Goal: Task Accomplishment & Management: Use online tool/utility

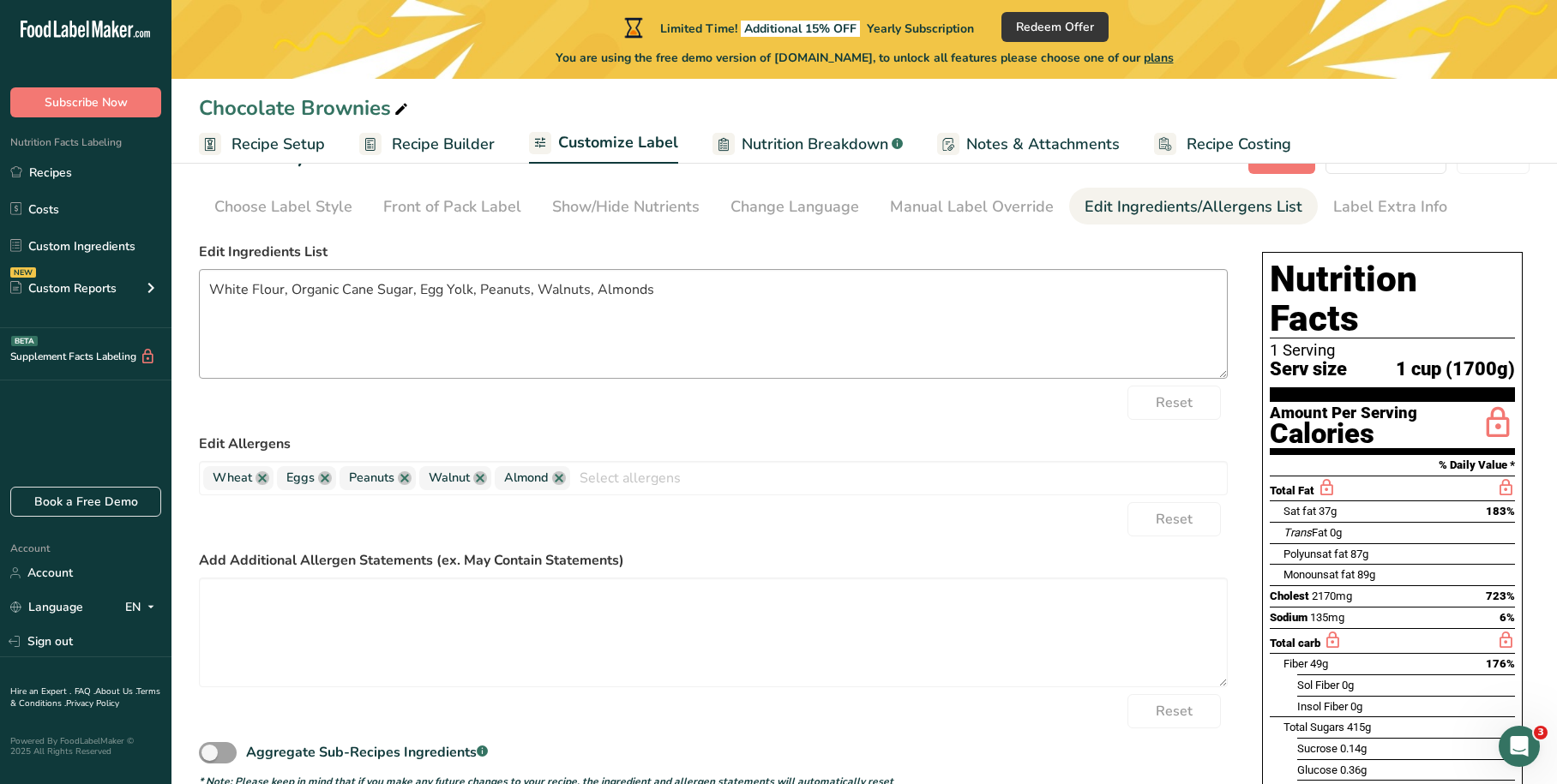
scroll to position [85, 0]
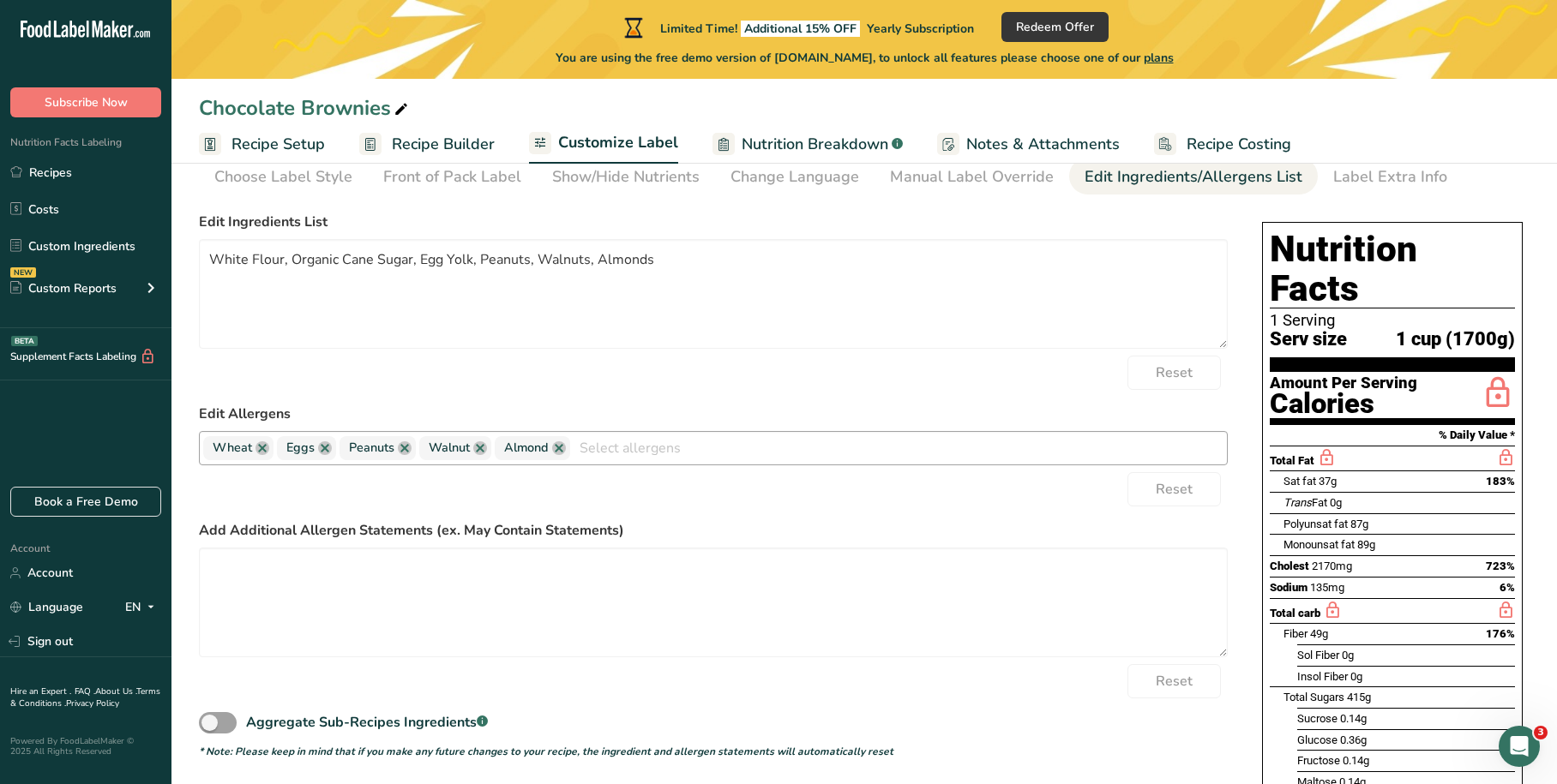
click at [718, 448] on input "text" at bounding box center [898, 448] width 657 height 27
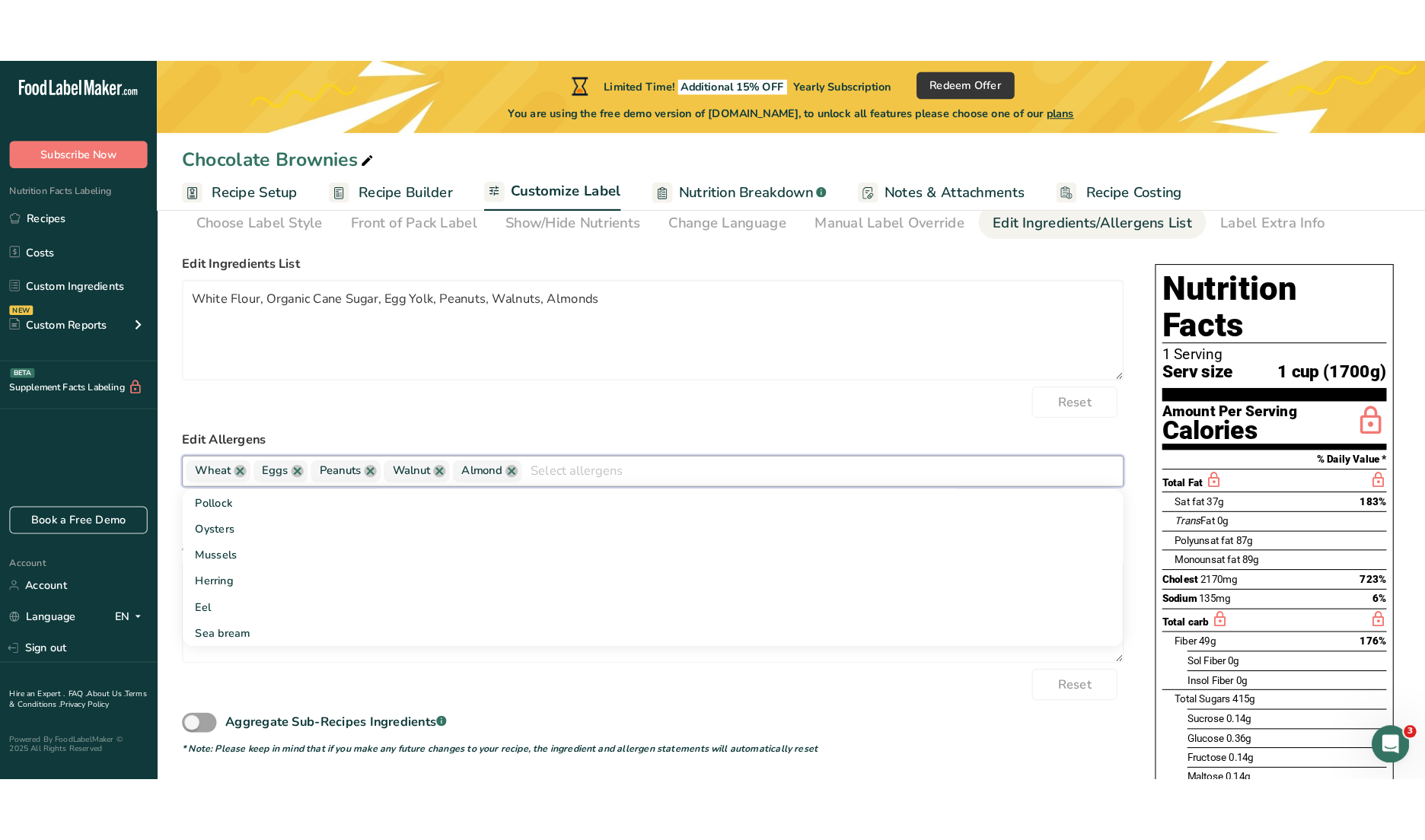
scroll to position [0, 0]
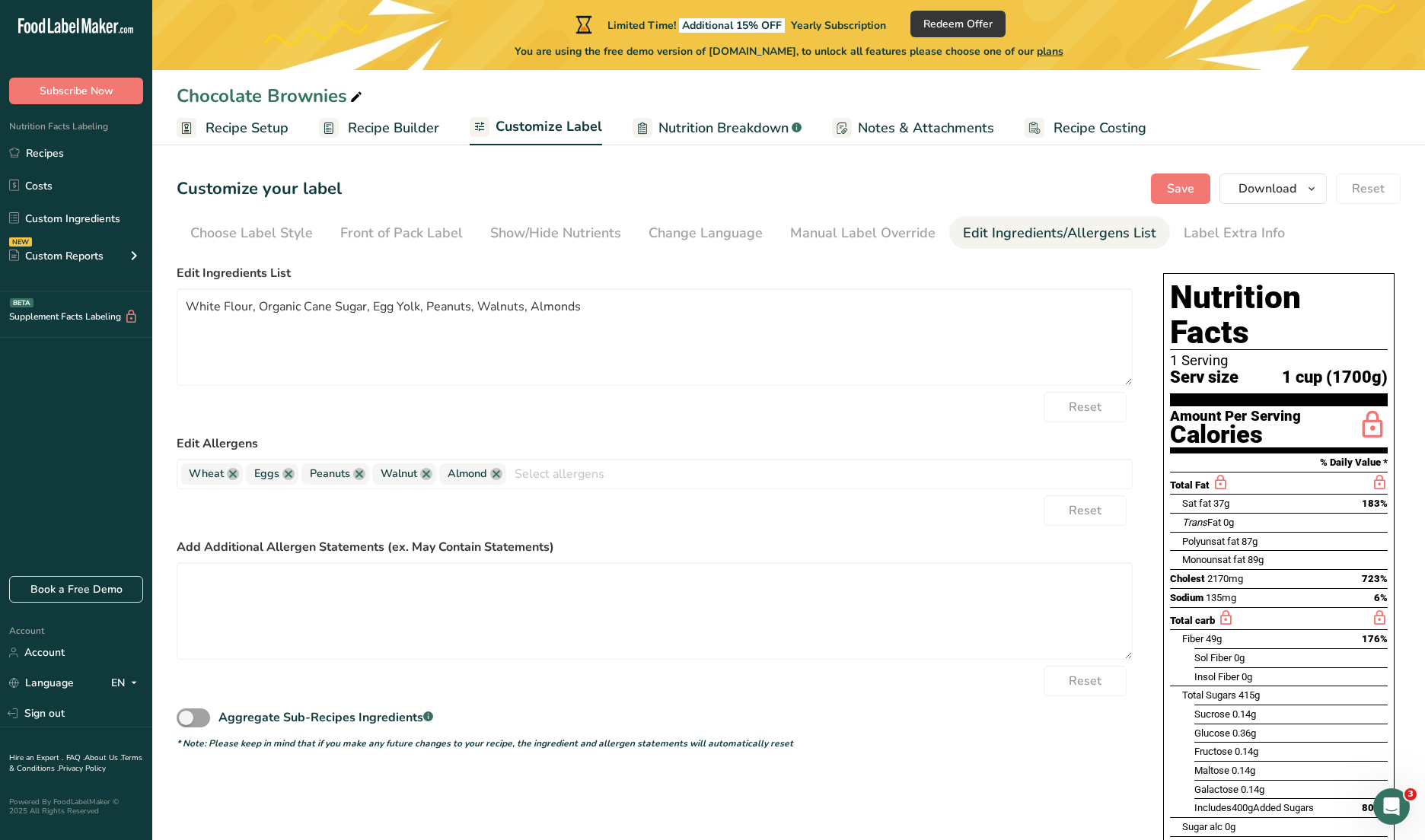
click at [414, 129] on span "Recipe Builder" at bounding box center [394, 128] width 92 height 21
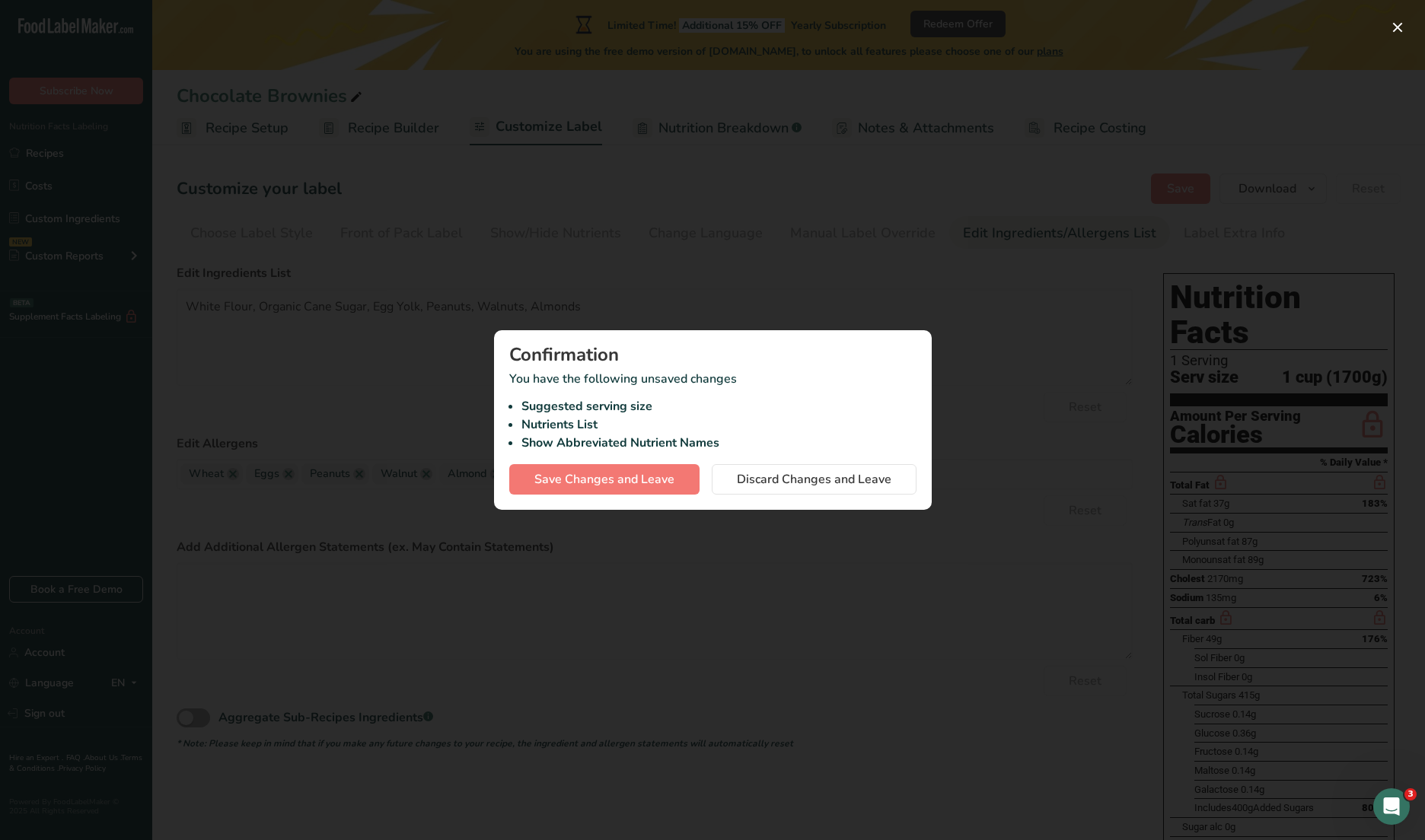
click at [824, 268] on div at bounding box center [712, 420] width 1425 height 840
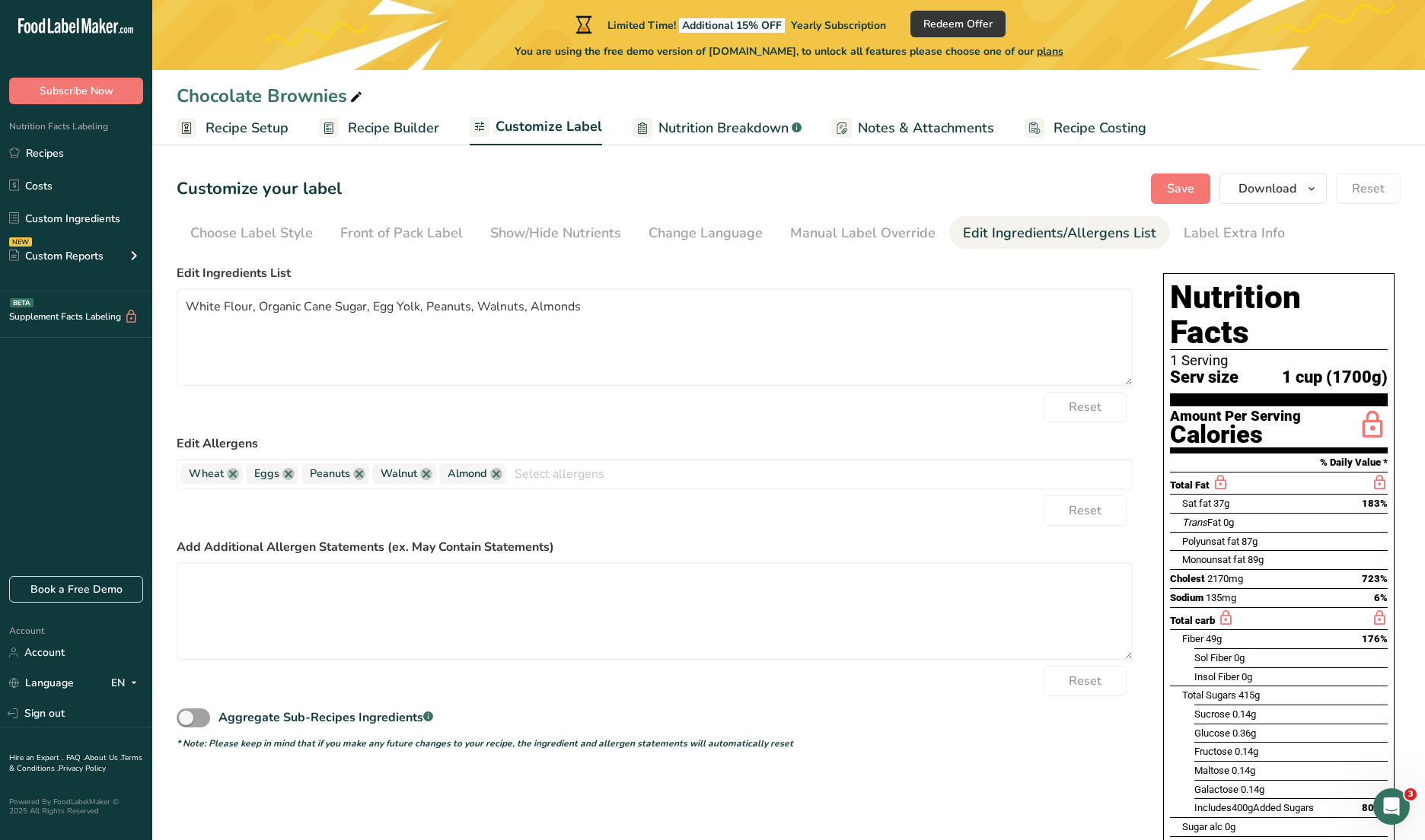
click at [260, 240] on div "Choose Label Style" at bounding box center [251, 234] width 122 height 21
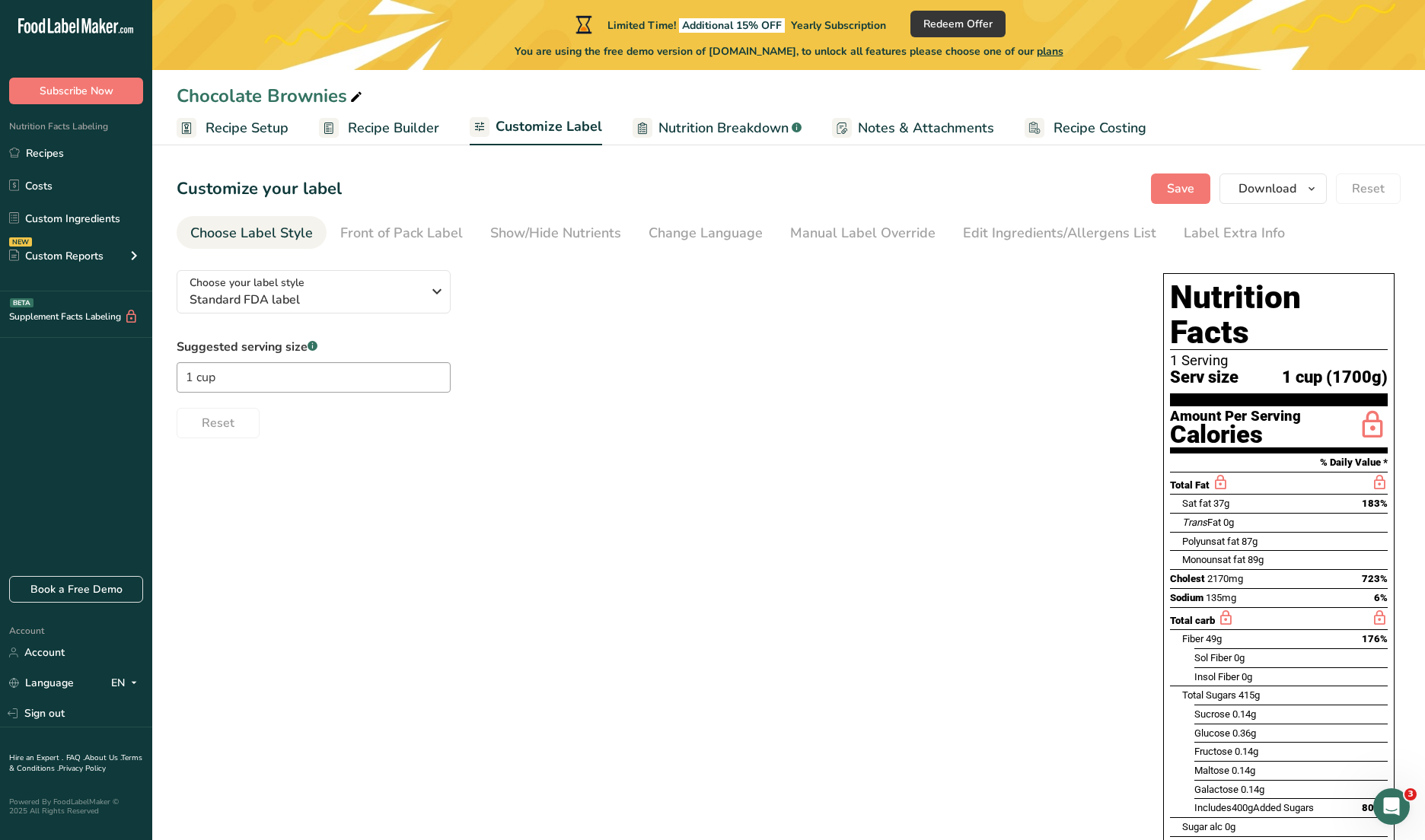
click at [355, 234] on div "Front of Pack Label" at bounding box center [401, 234] width 122 height 21
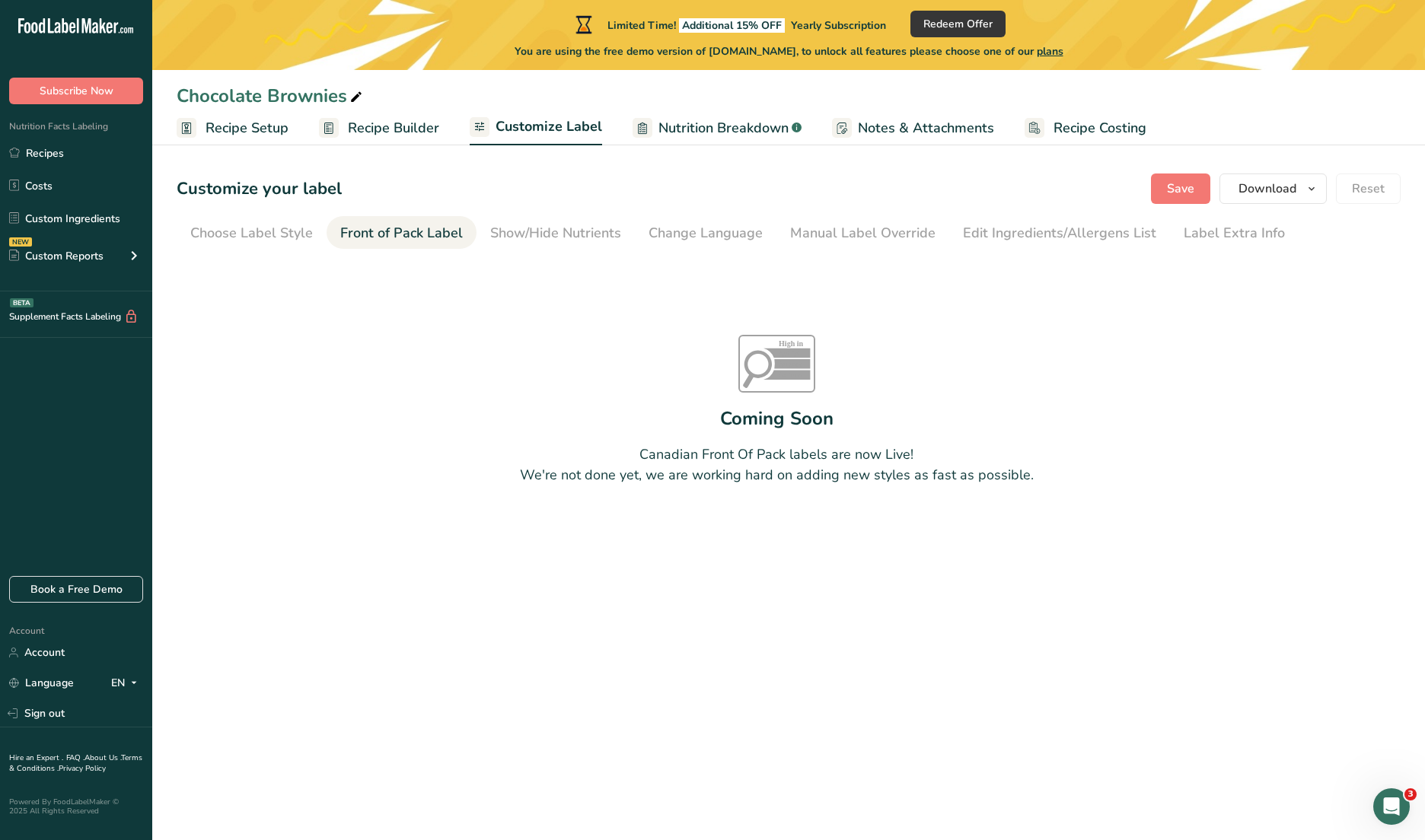
click at [555, 234] on div "Show/Hide Nutrients" at bounding box center [556, 234] width 131 height 21
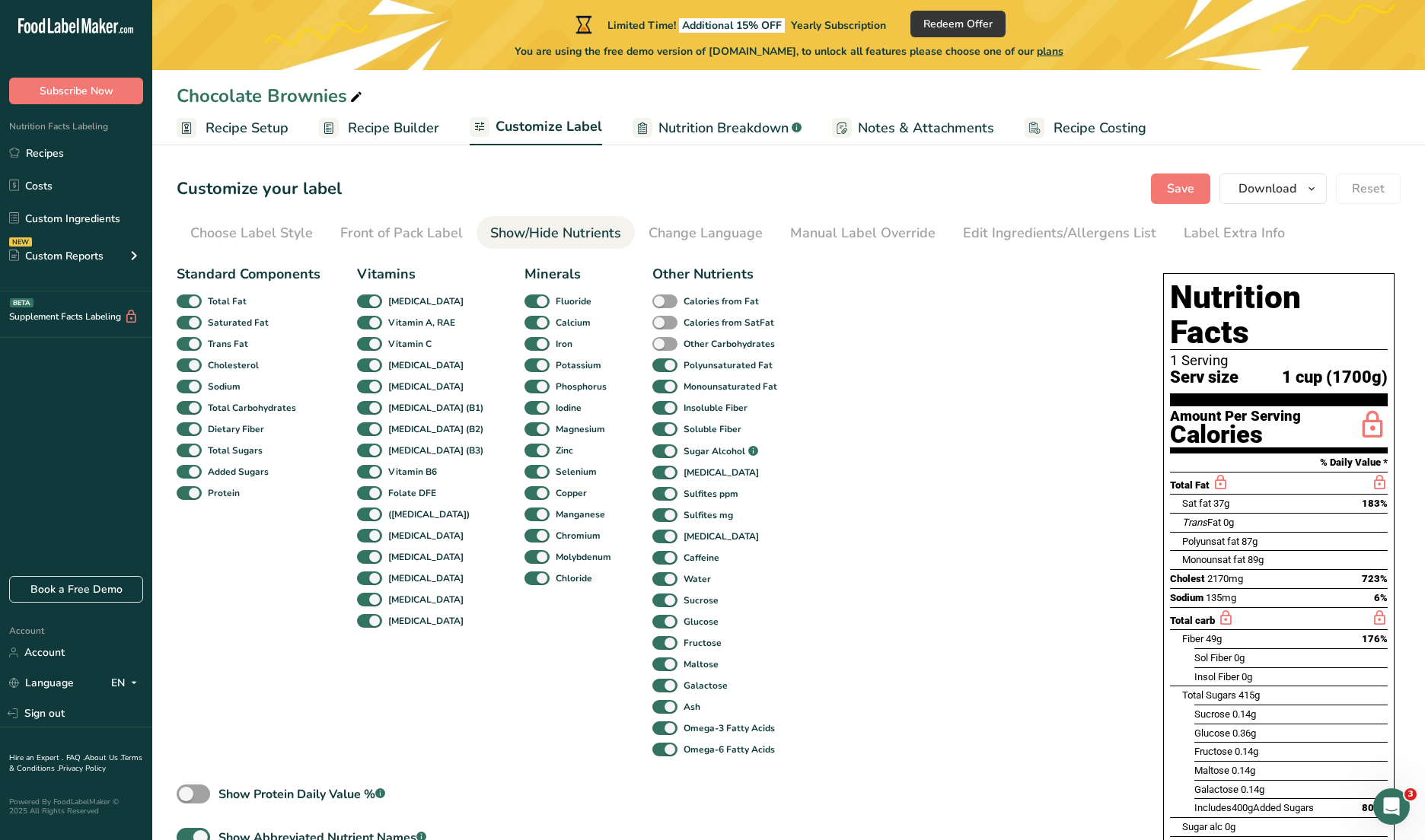
click at [737, 240] on div "Change Language" at bounding box center [706, 234] width 114 height 21
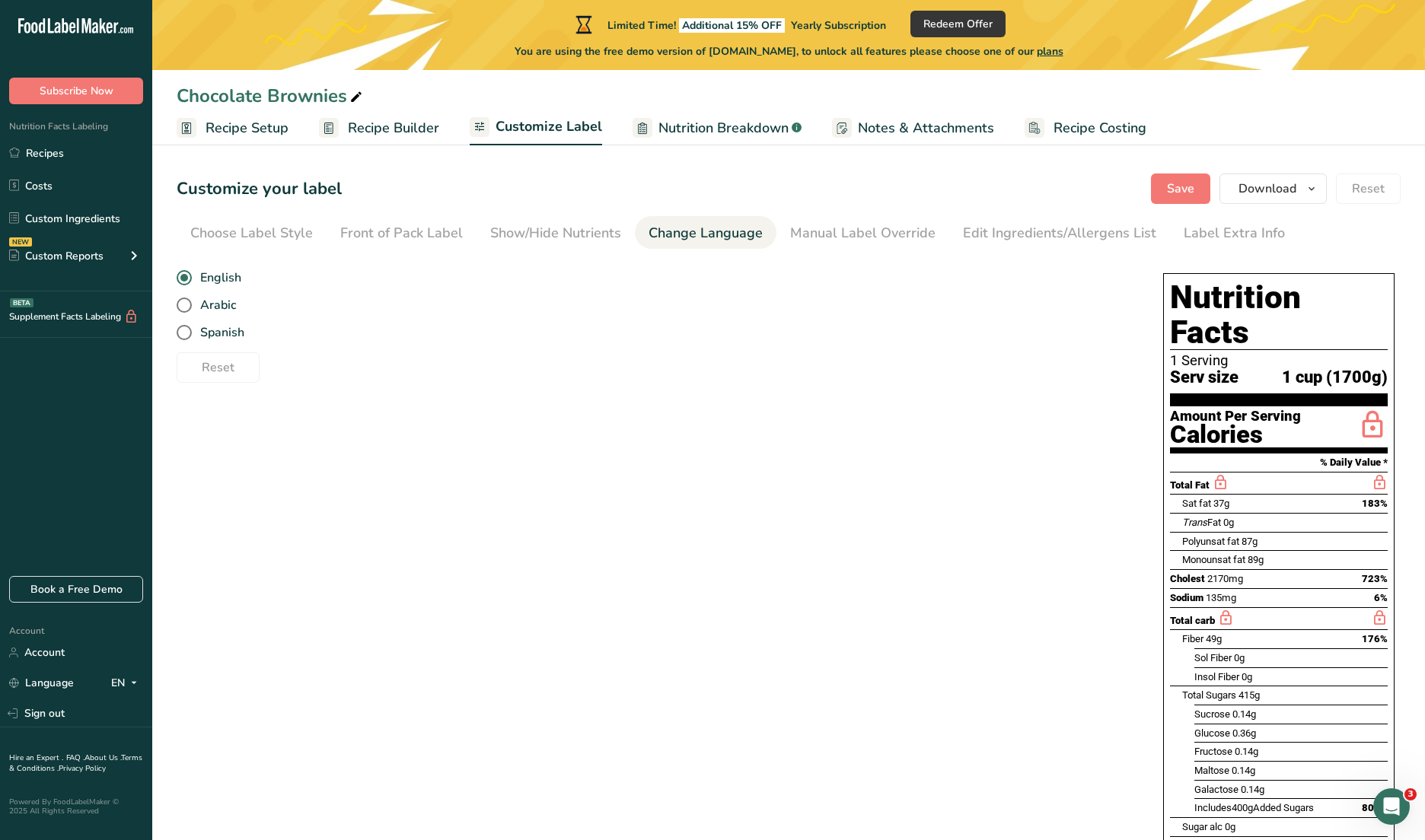
click at [849, 234] on div "Manual Label Override" at bounding box center [863, 234] width 145 height 21
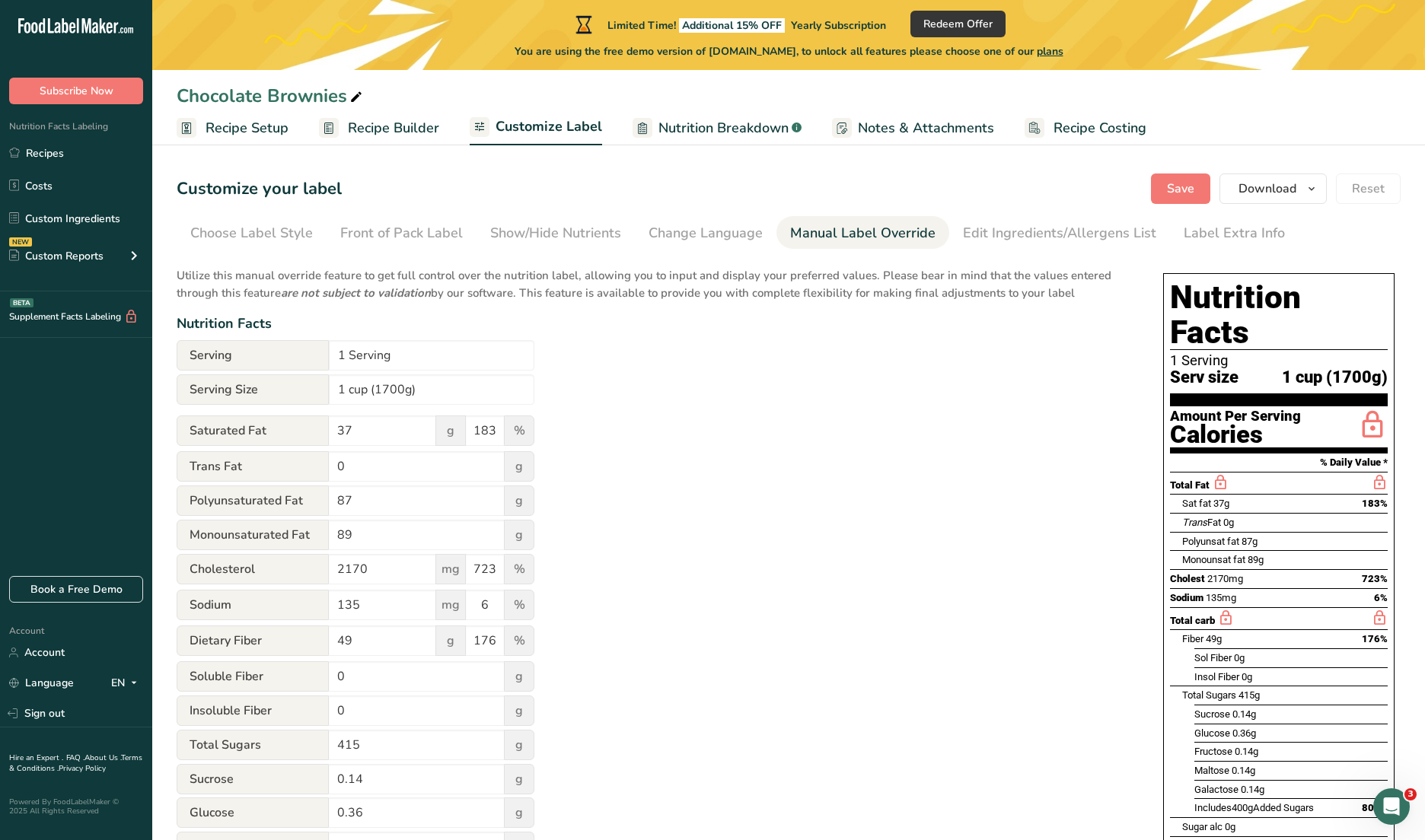
click at [1031, 234] on div "Edit Ingredients/Allergens List" at bounding box center [1059, 234] width 193 height 21
